Goal: Navigation & Orientation: Find specific page/section

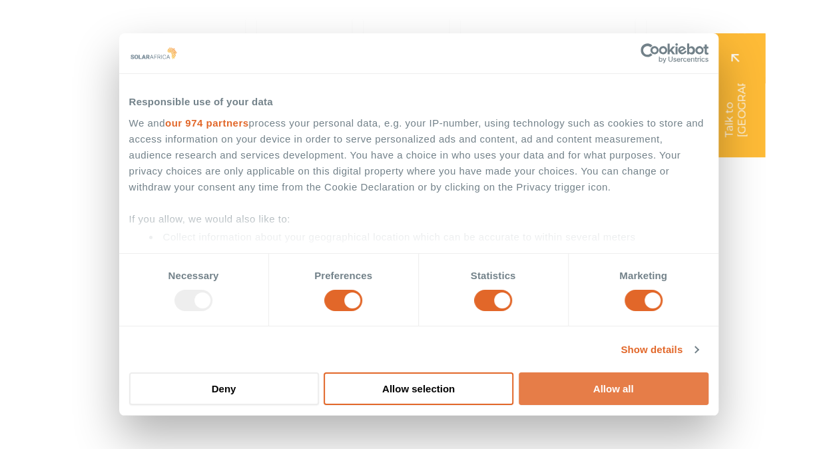
click at [596, 384] on button "Allow all" at bounding box center [614, 388] width 190 height 33
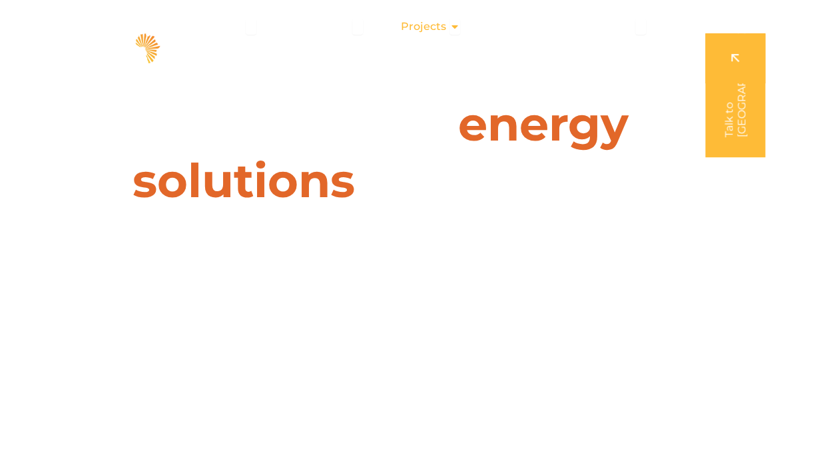
click at [451, 27] on icon "Menu" at bounding box center [455, 26] width 11 height 11
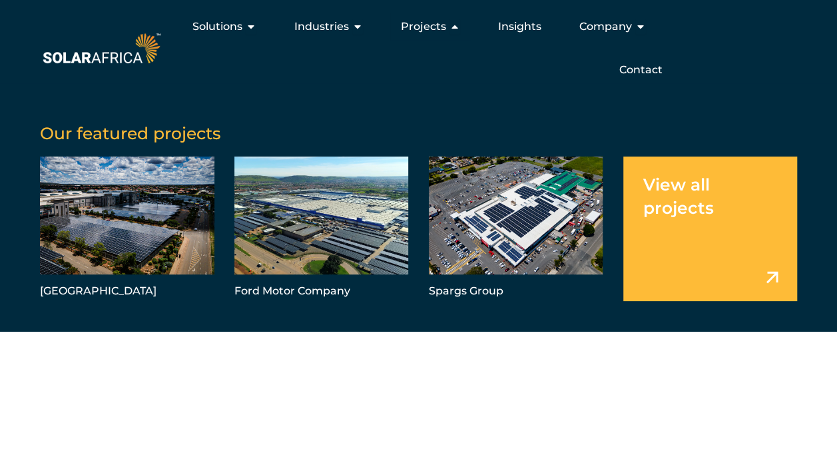
click at [754, 224] on link "Menu" at bounding box center [711, 229] width 175 height 145
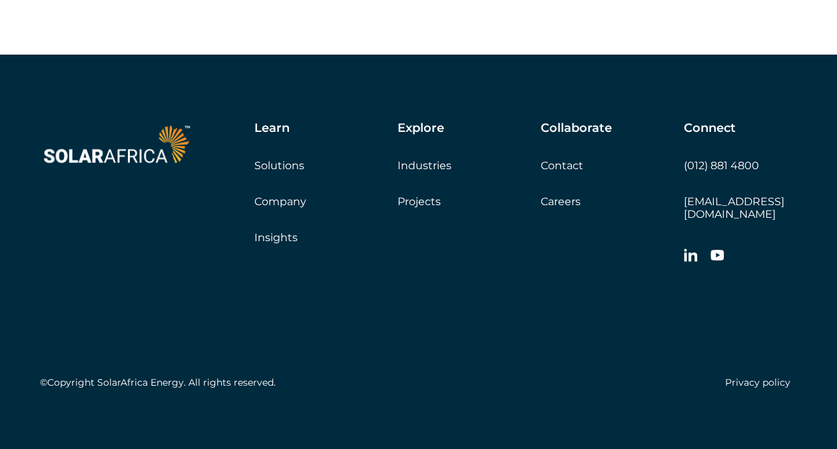
scroll to position [3406, 0]
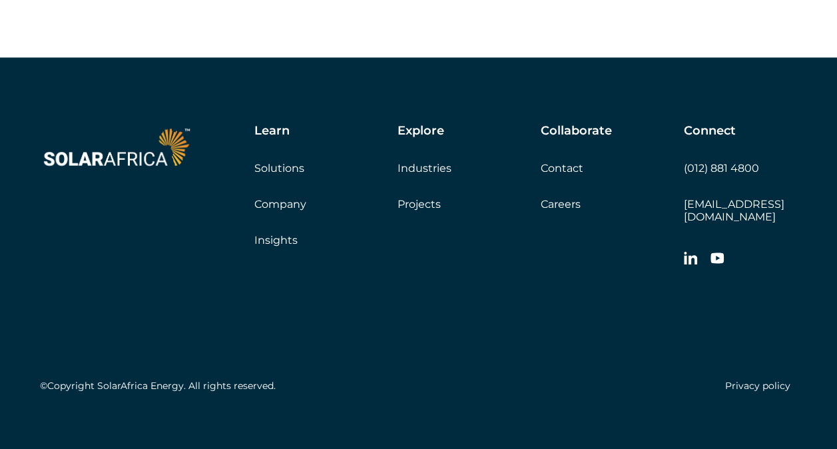
click at [297, 202] on link "Company" at bounding box center [280, 204] width 52 height 13
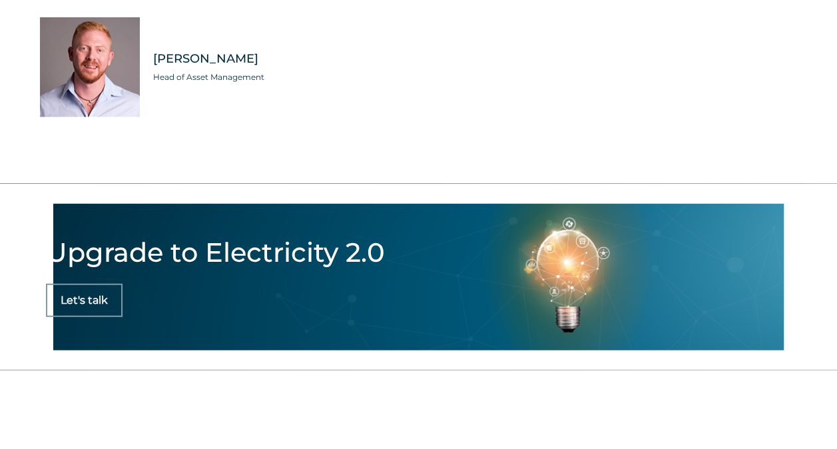
scroll to position [4130, 0]
